Goal: Information Seeking & Learning: Check status

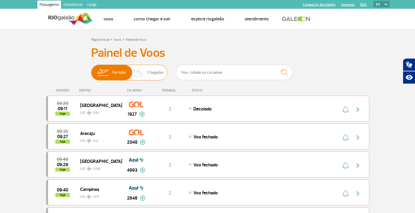
click at [154, 74] on span "Chegadas" at bounding box center [155, 72] width 17 height 15
click at [91, 70] on input "Partidas Chegadas" at bounding box center [91, 70] width 0 height 0
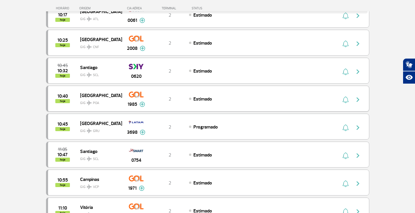
scroll to position [577, 0]
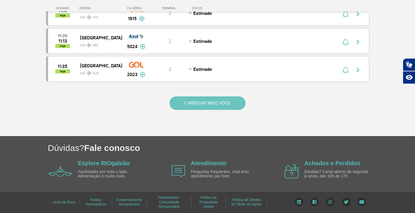
click at [200, 101] on button "CARREGAR MAIS VOOS" at bounding box center [208, 102] width 76 height 13
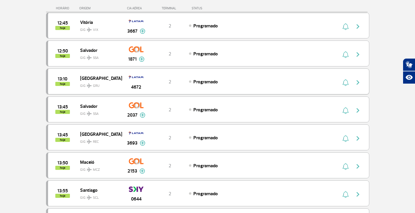
scroll to position [1101, 0]
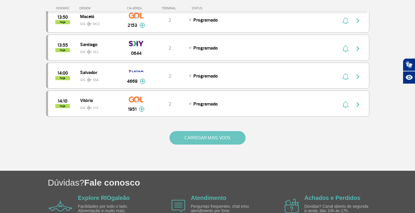
click at [186, 137] on button "CARREGAR MAIS VOOS" at bounding box center [208, 137] width 76 height 13
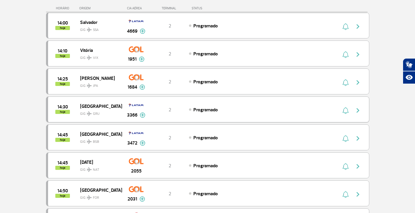
scroll to position [1159, 0]
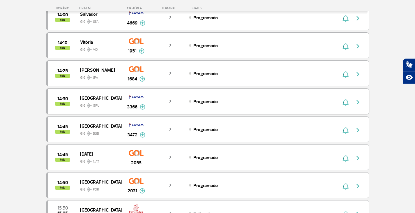
click at [205, 103] on span "Programado" at bounding box center [205, 102] width 24 height 6
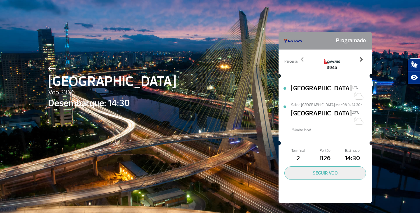
click at [360, 61] on span at bounding box center [361, 60] width 6 height 6
click at [361, 59] on span at bounding box center [361, 60] width 6 height 6
click at [300, 60] on span at bounding box center [302, 60] width 6 height 6
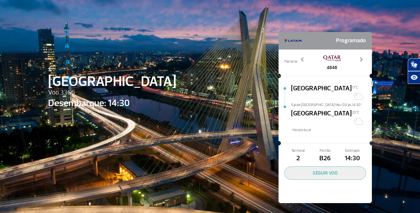
click at [326, 65] on span "4846" at bounding box center [331, 67] width 17 height 7
click at [299, 59] on span at bounding box center [302, 60] width 6 height 6
